Goal: Check status: Check status

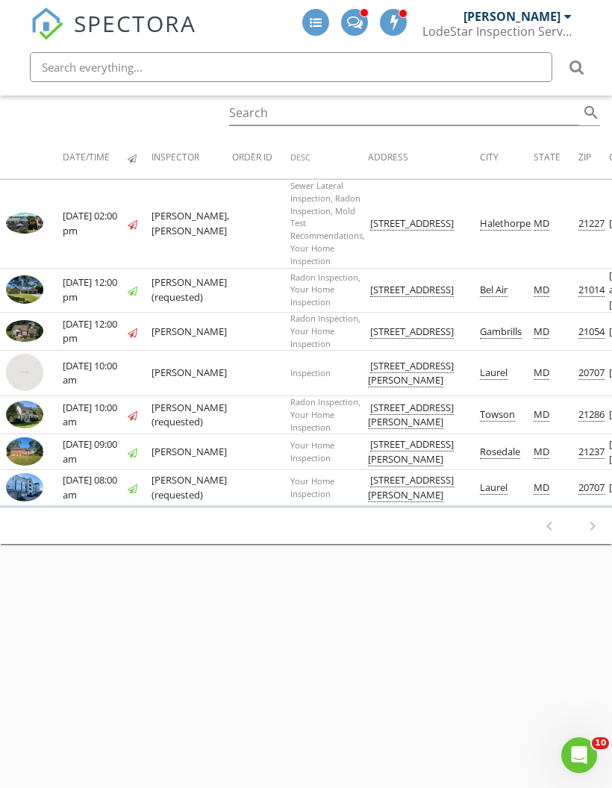
click at [28, 220] on img at bounding box center [24, 223] width 37 height 21
click at [34, 220] on img at bounding box center [24, 223] width 37 height 21
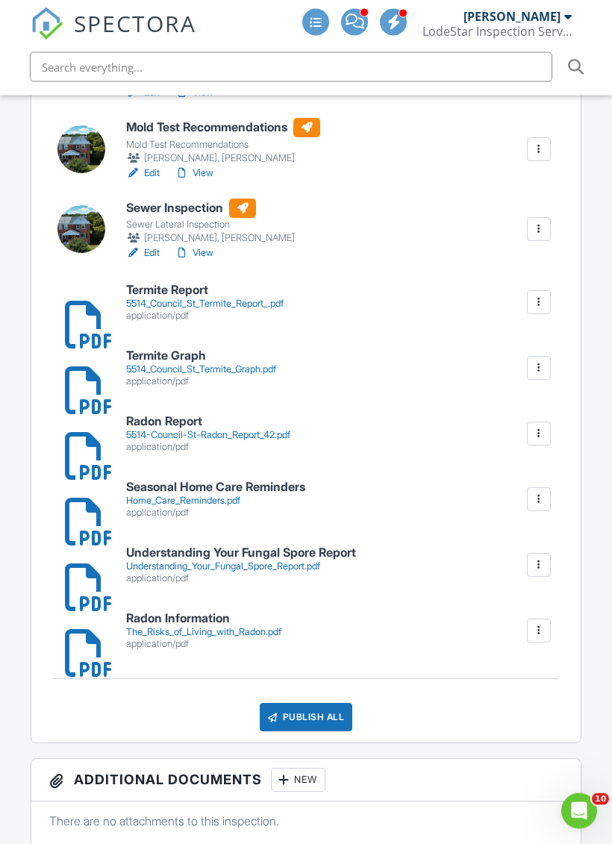
scroll to position [624, 0]
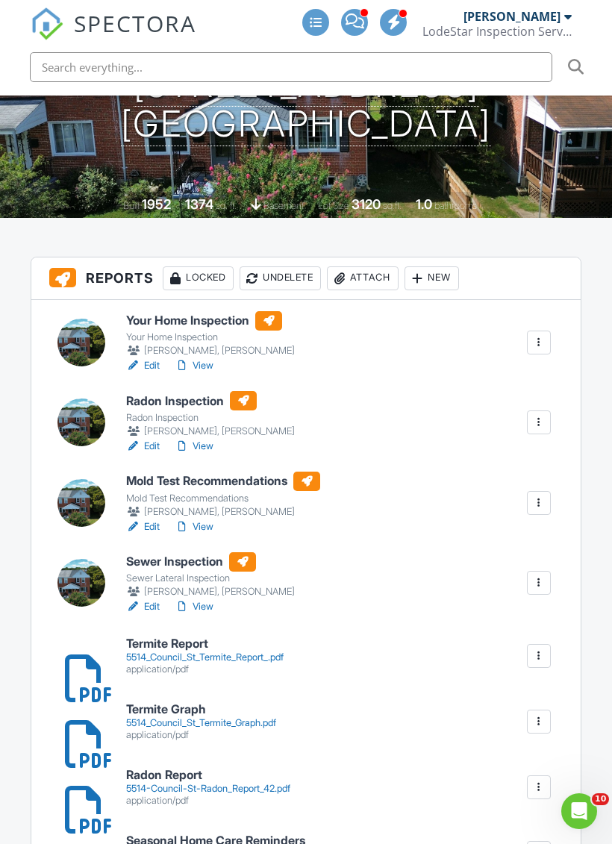
click at [202, 363] on link "View" at bounding box center [194, 365] width 39 height 15
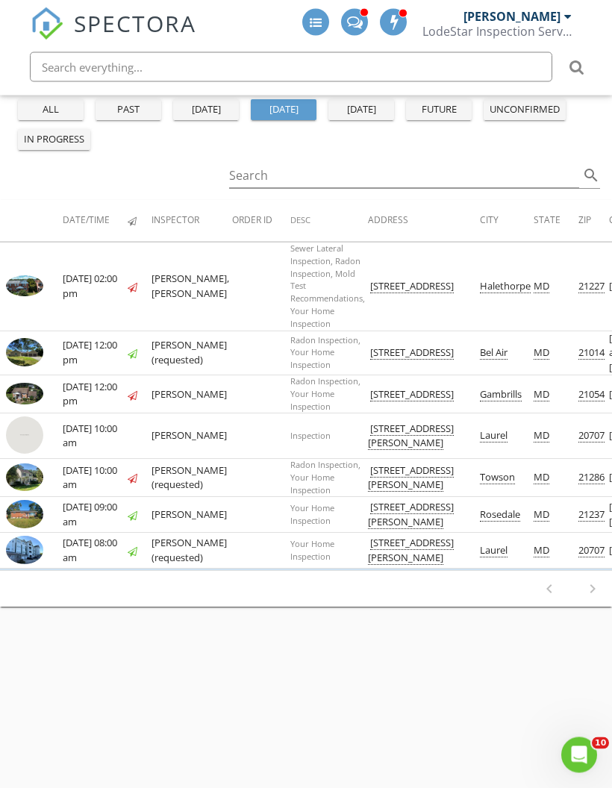
scroll to position [131, 0]
click at [1, 470] on td at bounding box center [31, 476] width 63 height 38
